Goal: Navigation & Orientation: Find specific page/section

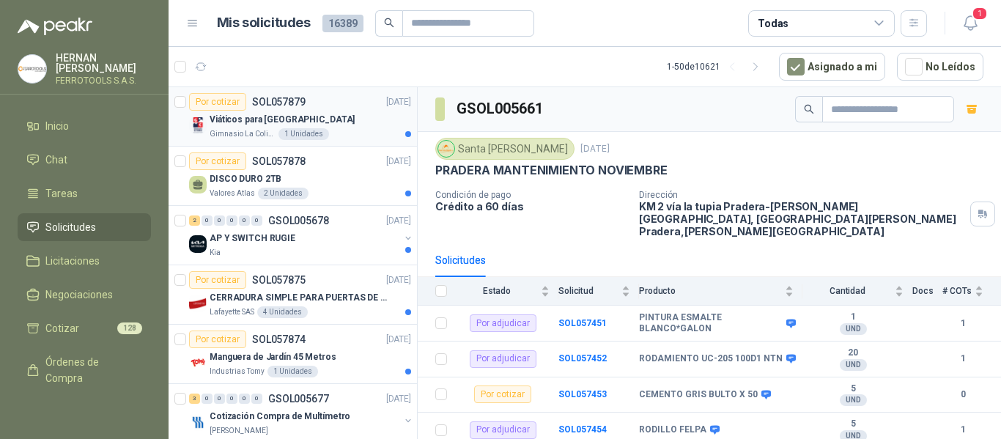
click at [332, 116] on div "Viáticos para Japón" at bounding box center [310, 120] width 201 height 18
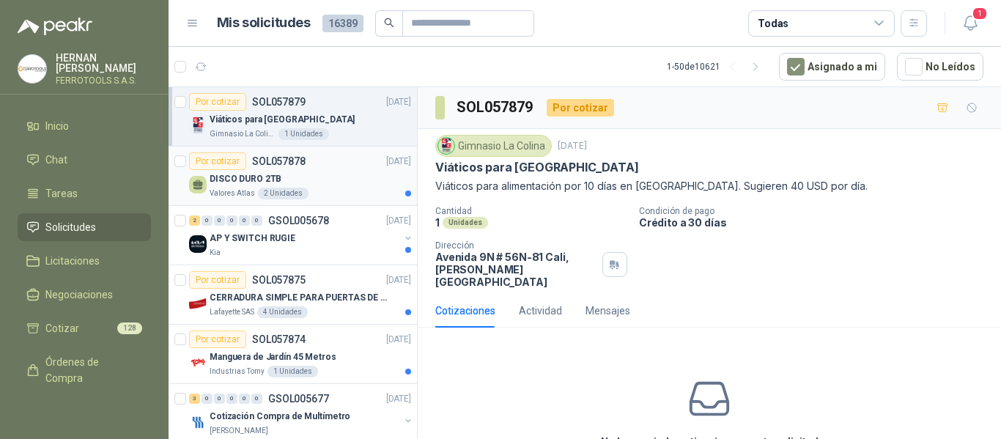
click at [320, 185] on div "DISCO DURO 2TB" at bounding box center [310, 179] width 201 height 18
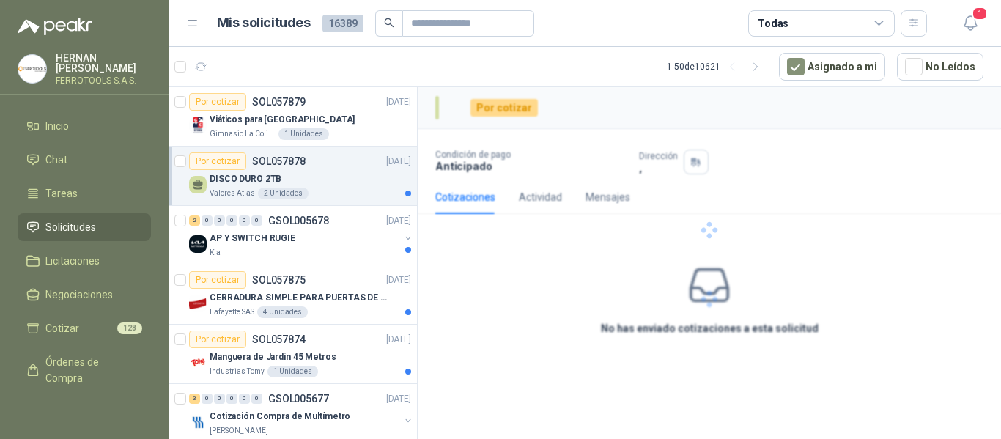
click at [352, 171] on div "DISCO DURO 2TB" at bounding box center [310, 179] width 201 height 18
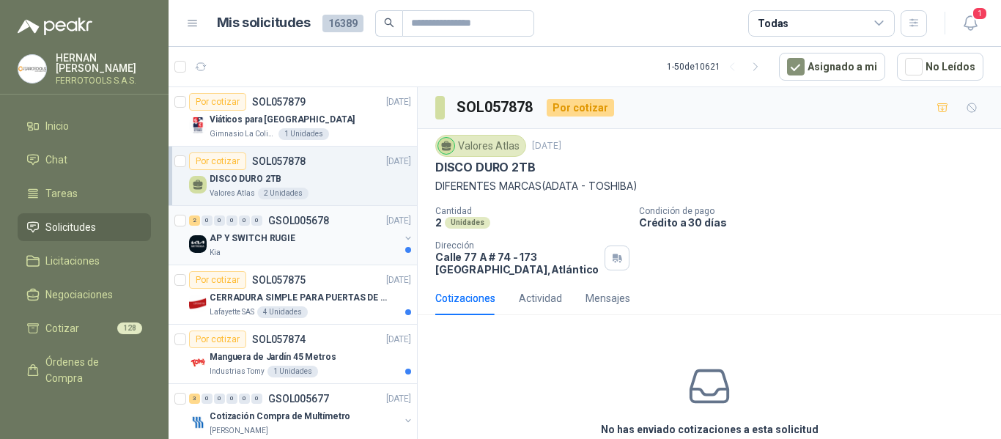
click at [359, 247] on div "Kia" at bounding box center [305, 253] width 190 height 12
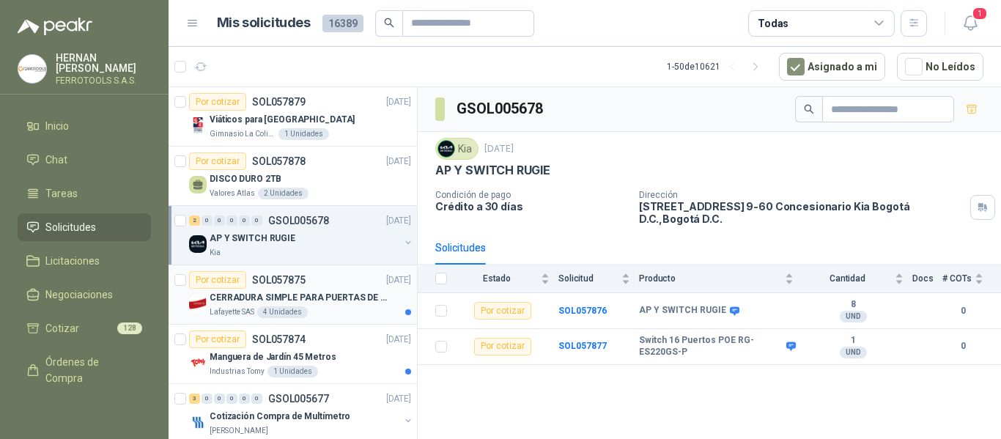
click at [349, 314] on div "Lafayette SAS 4 Unidades" at bounding box center [310, 312] width 201 height 12
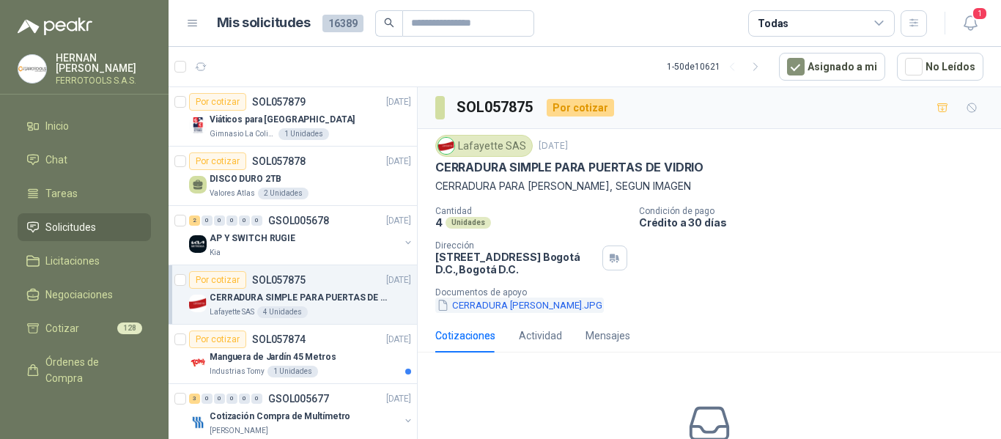
click at [511, 306] on button "CERRADURA DE VIDRIO.JPG" at bounding box center [519, 304] width 168 height 15
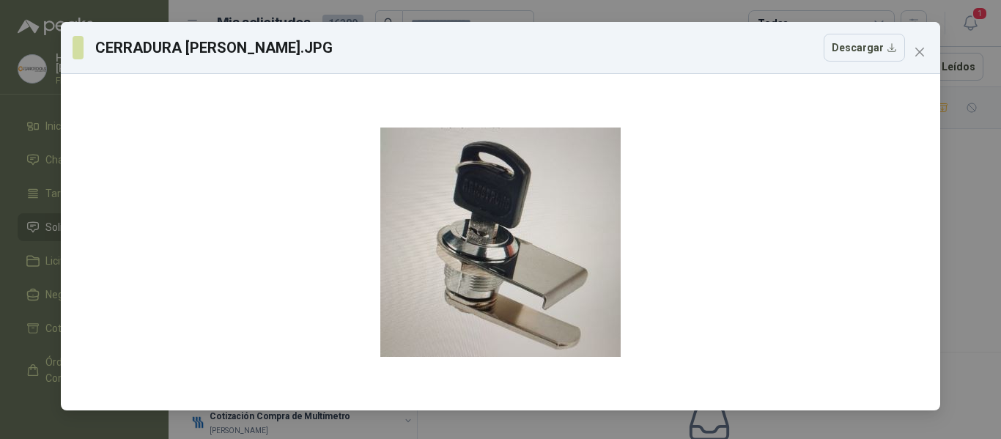
click at [922, 51] on icon "close" at bounding box center [920, 52] width 12 height 12
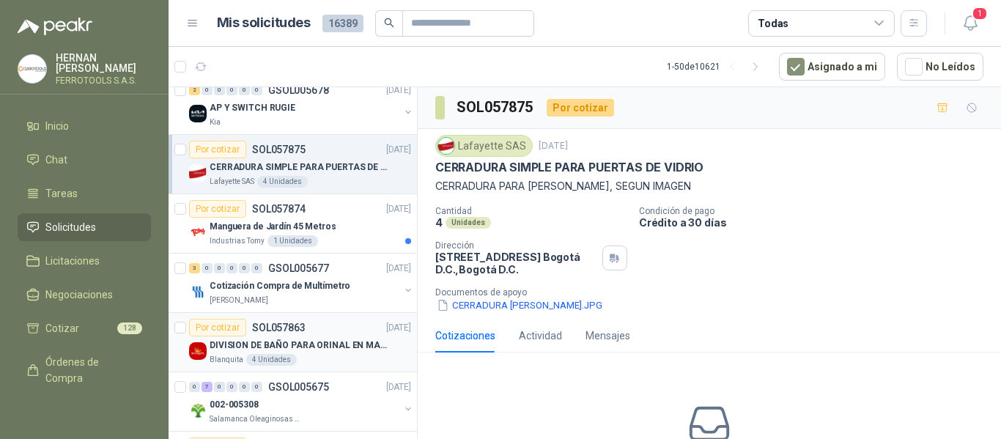
scroll to position [147, 0]
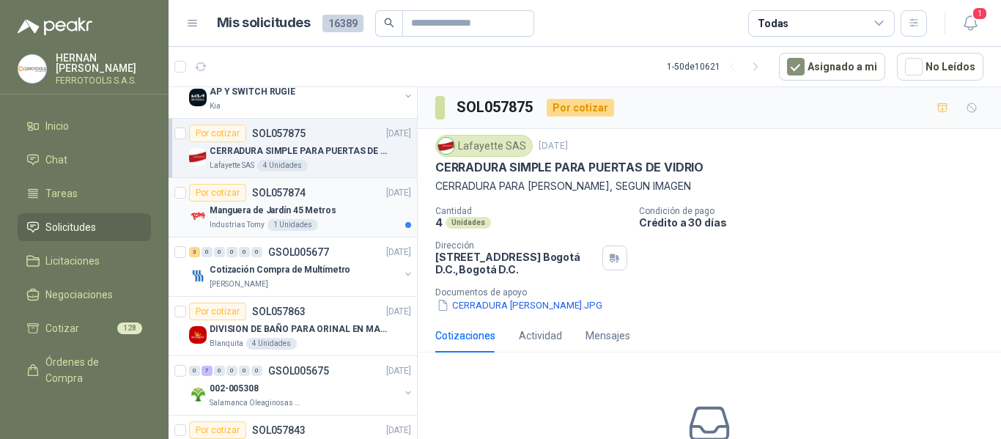
click at [351, 212] on div "Manguera de Jardín 45 Metros" at bounding box center [310, 210] width 201 height 18
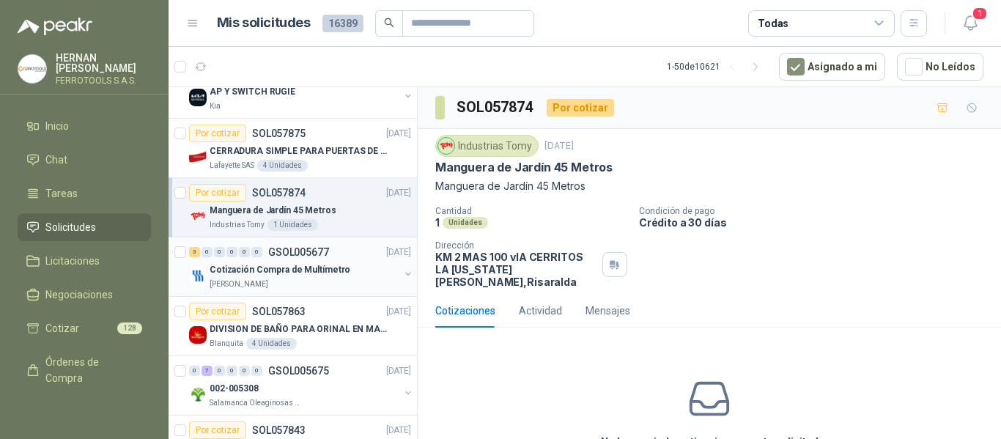
click at [336, 263] on p "Cotización Compra de Multímetro" at bounding box center [280, 270] width 141 height 14
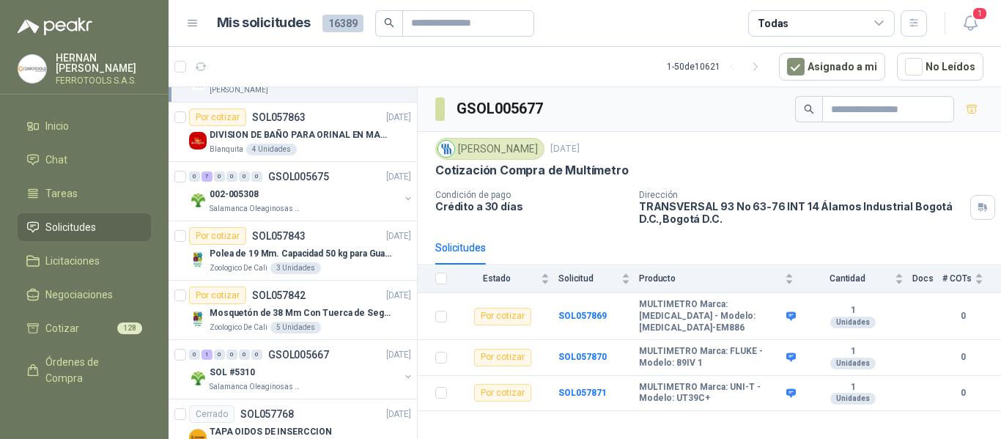
scroll to position [366, 0]
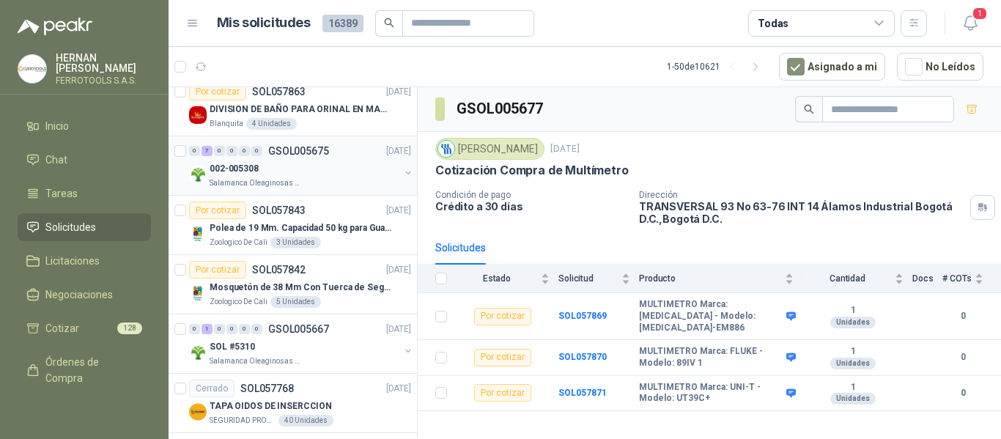
click at [351, 168] on div "002-005308" at bounding box center [305, 169] width 190 height 18
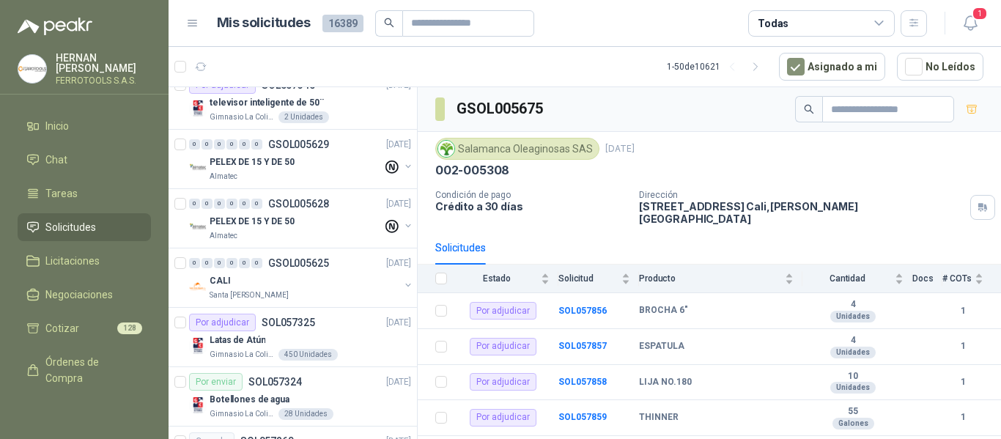
scroll to position [1245, 0]
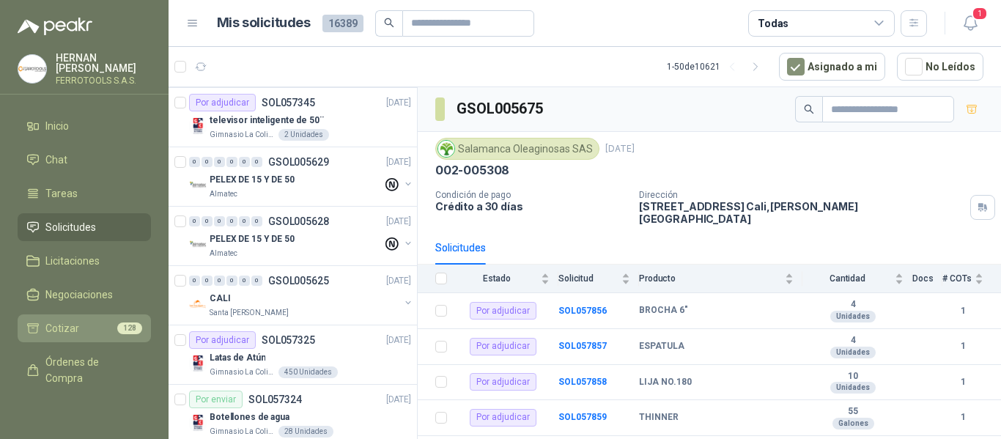
click at [74, 331] on span "Cotizar" at bounding box center [62, 328] width 34 height 16
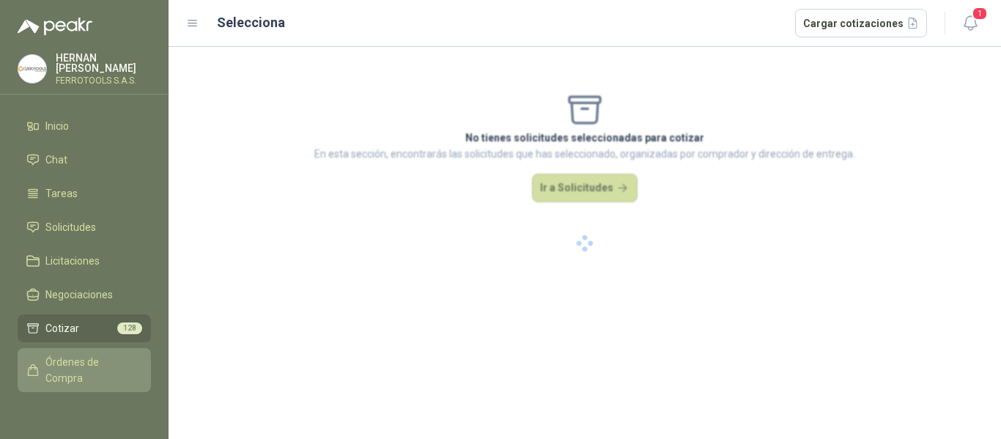
click at [71, 363] on span "Órdenes de Compra" at bounding box center [91, 370] width 92 height 32
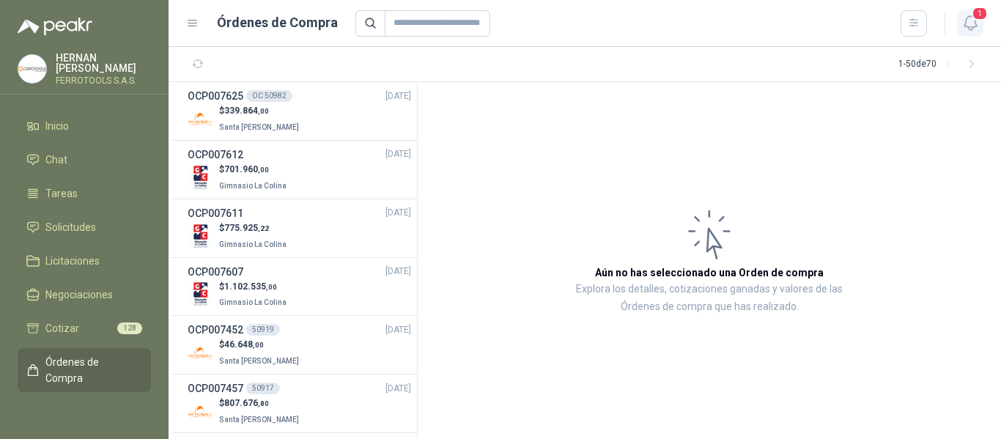
click at [977, 20] on span "1" at bounding box center [979, 14] width 16 height 14
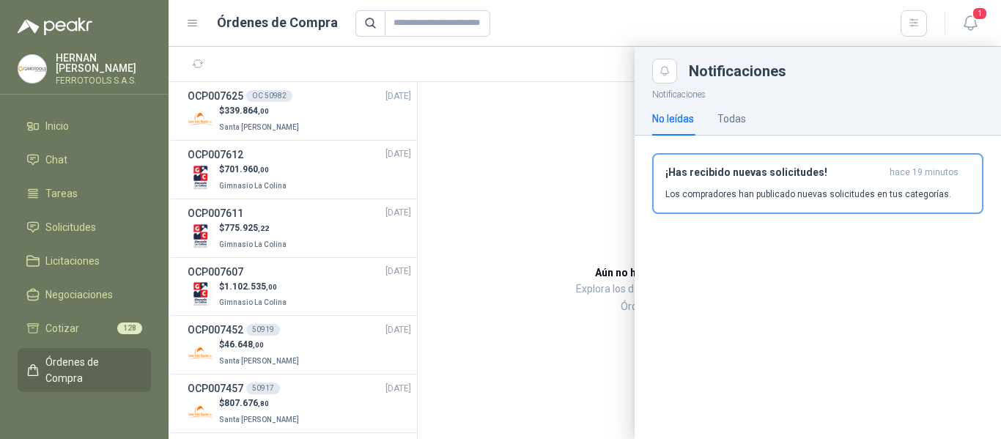
click at [524, 180] on div at bounding box center [584, 243] width 832 height 392
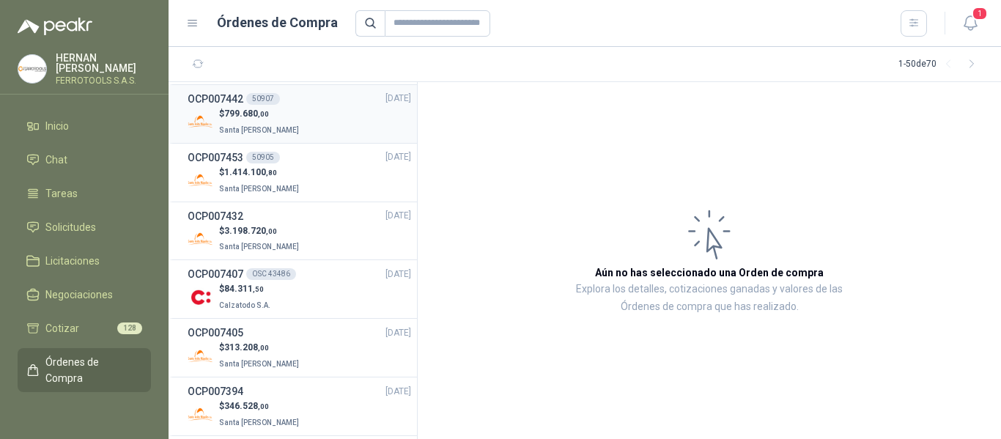
scroll to position [440, 0]
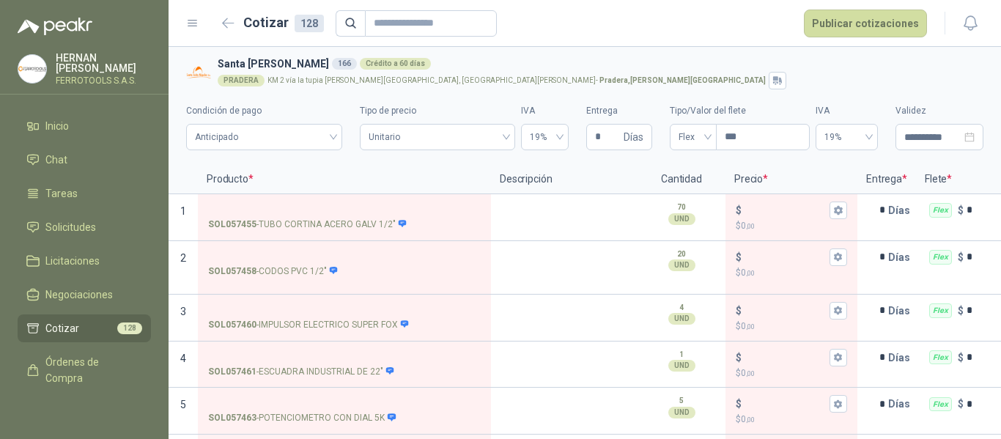
scroll to position [108, 0]
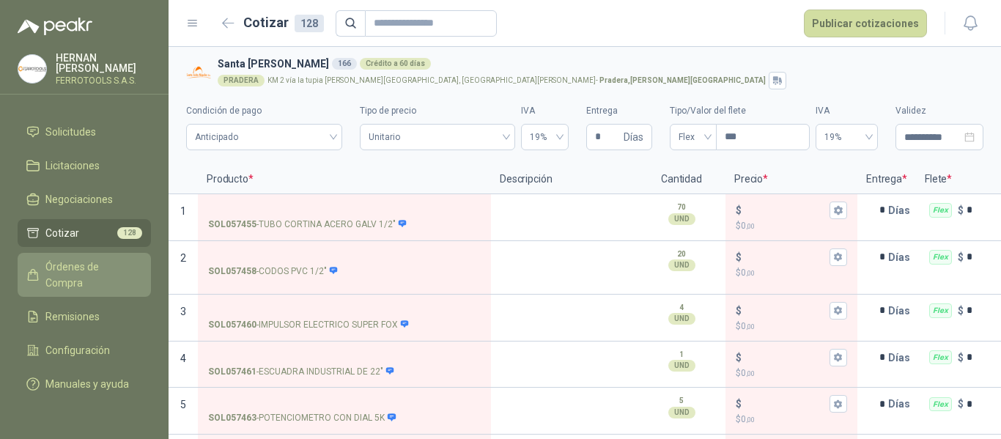
click at [81, 259] on span "Órdenes de Compra" at bounding box center [91, 275] width 92 height 32
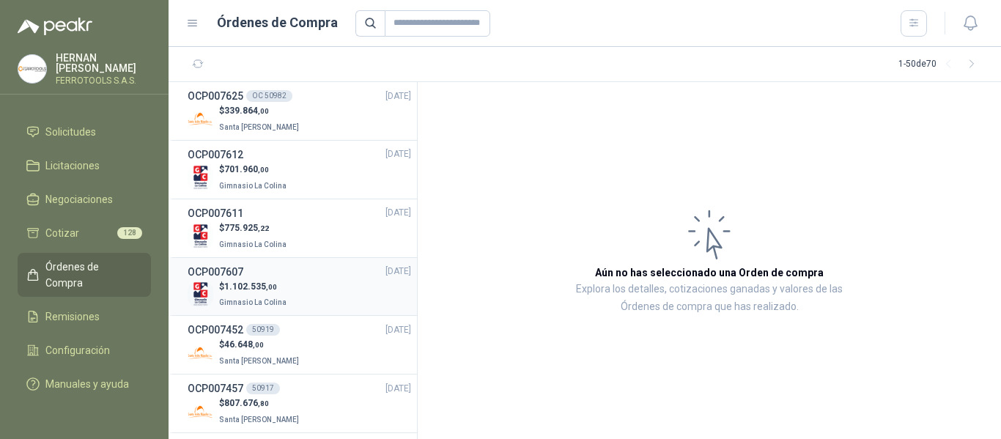
click at [313, 301] on div "$ 1.102.535 ,00 Gimnasio La Colina" at bounding box center [299, 295] width 223 height 30
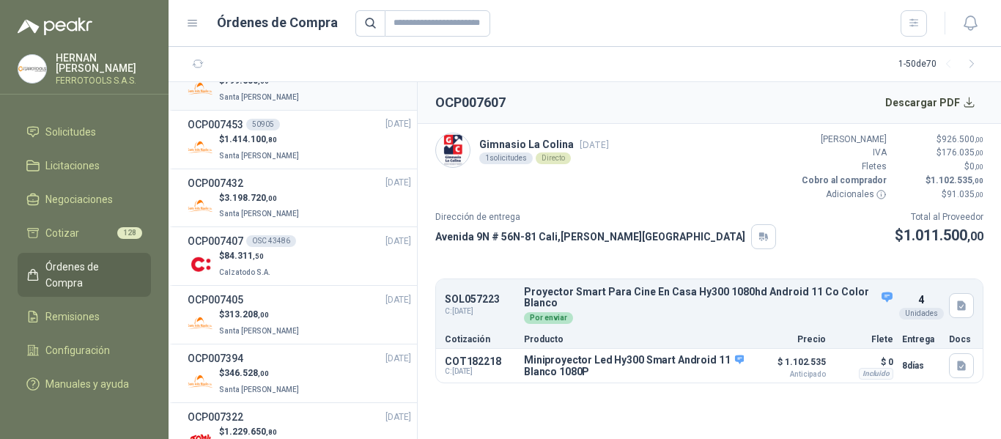
scroll to position [513, 0]
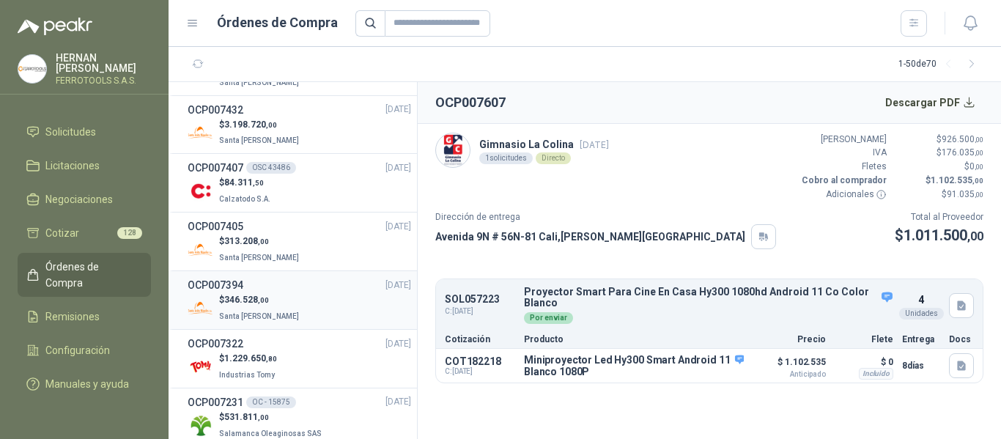
click at [318, 300] on div "$ 346.528 ,00 Santa [PERSON_NAME]" at bounding box center [299, 308] width 223 height 30
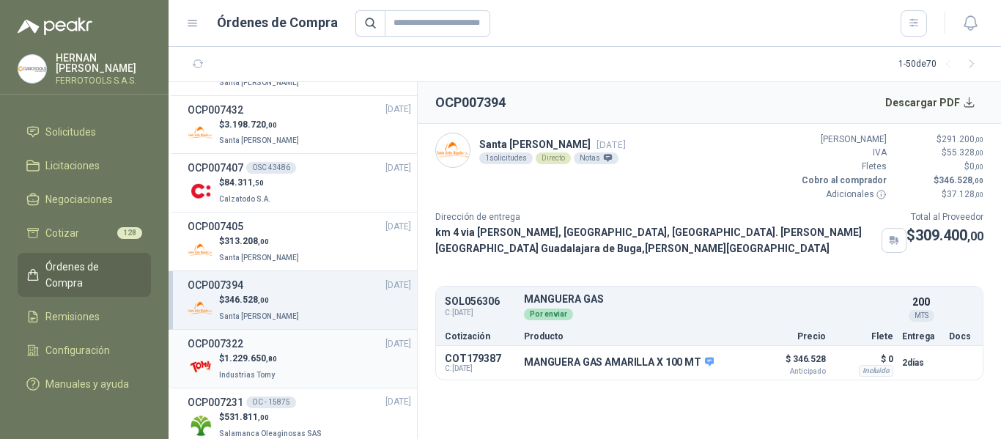
click at [300, 360] on div "$ 1.229.650 ,80 Industrias Tomy" at bounding box center [299, 367] width 223 height 30
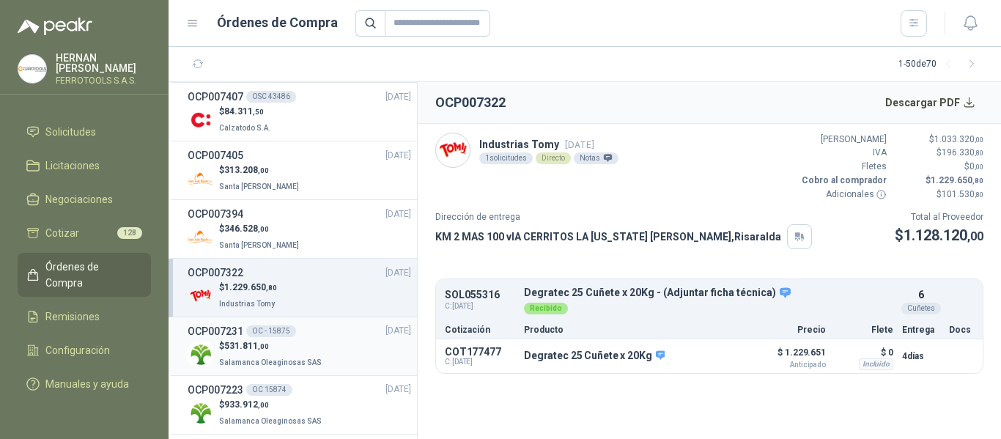
scroll to position [513, 0]
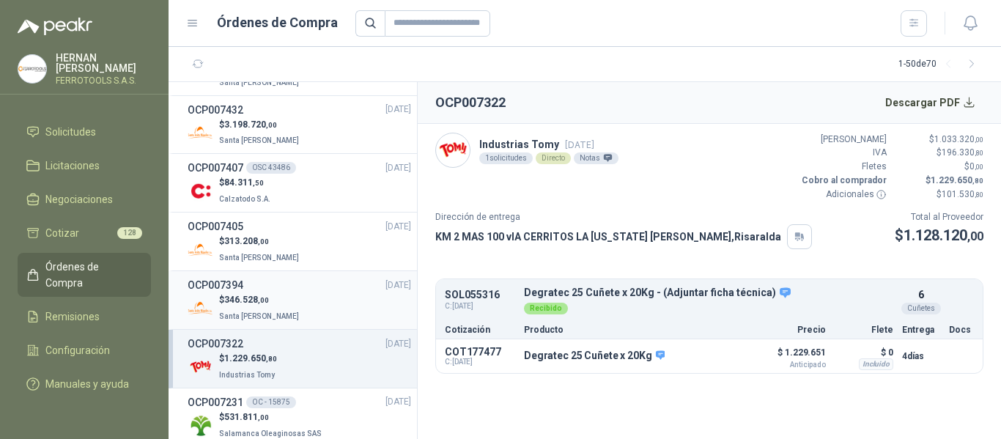
click at [290, 293] on div "$ 346.528 ,00 Santa [PERSON_NAME]" at bounding box center [299, 308] width 223 height 30
